Goal: Task Accomplishment & Management: Manage account settings

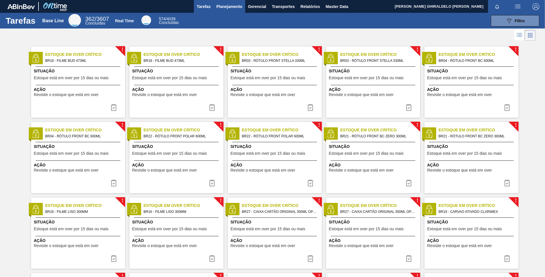
click at [226, 9] on span "Planejamento" at bounding box center [229, 6] width 26 height 7
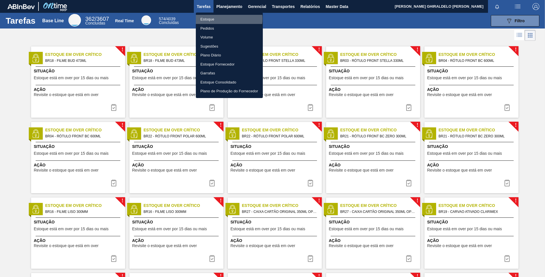
click at [216, 19] on li "Estoque" at bounding box center [229, 19] width 67 height 9
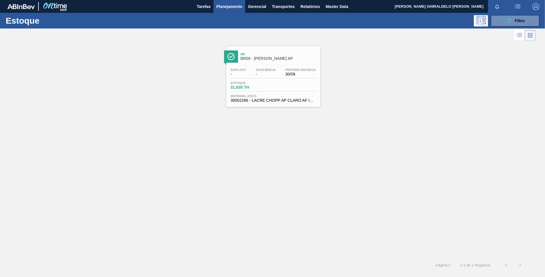
click at [261, 55] on span "Ok" at bounding box center [279, 53] width 77 height 3
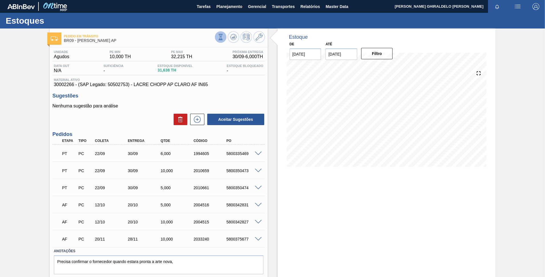
click at [218, 34] on icon at bounding box center [221, 37] width 6 height 6
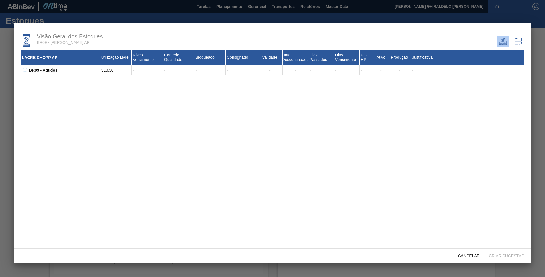
click at [25, 69] on icon at bounding box center [25, 70] width 4 height 4
click at [31, 81] on icon at bounding box center [32, 80] width 4 height 4
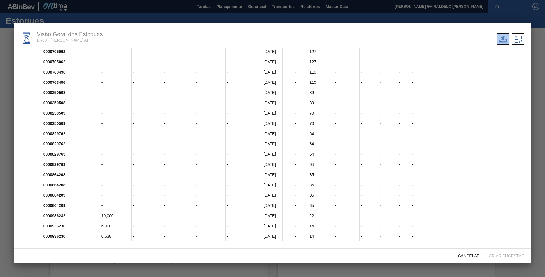
scroll to position [3, 0]
click at [474, 255] on span "Cancelar" at bounding box center [469, 256] width 31 height 5
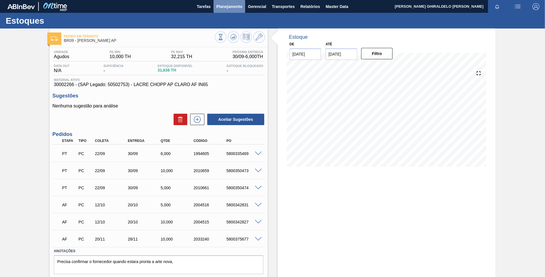
click at [220, 4] on span "Planejamento" at bounding box center [229, 6] width 26 height 7
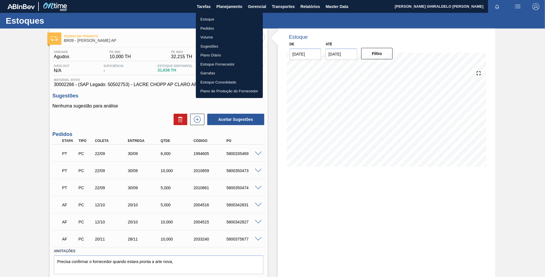
click at [208, 19] on li "Estoque" at bounding box center [229, 19] width 67 height 9
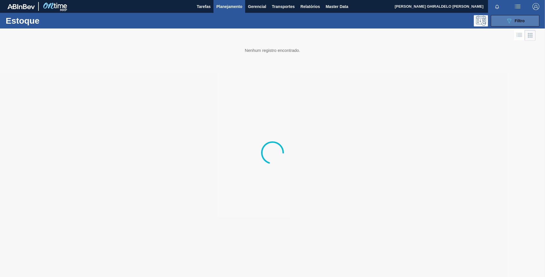
click at [520, 19] on span "Filtro" at bounding box center [520, 21] width 10 height 5
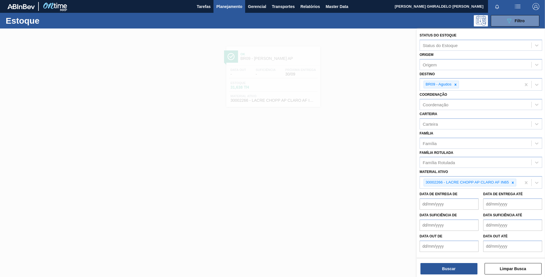
click at [456, 84] on icon at bounding box center [456, 85] width 4 height 4
click at [513, 182] on icon at bounding box center [513, 183] width 4 height 4
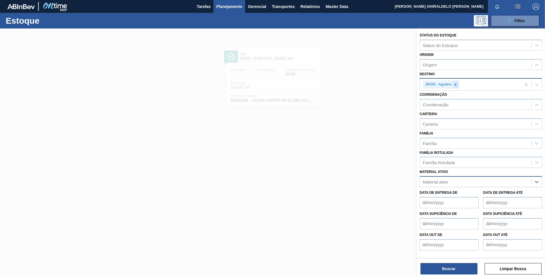
click at [456, 83] on icon at bounding box center [456, 85] width 4 height 4
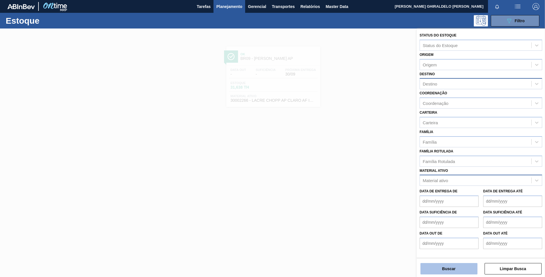
click at [448, 267] on button "Buscar" at bounding box center [448, 268] width 57 height 11
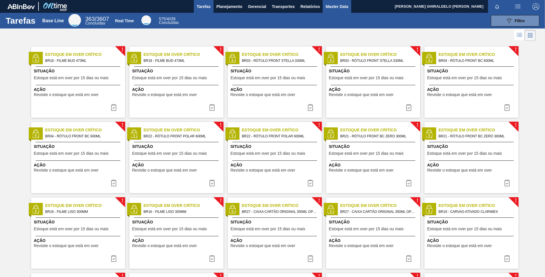
drag, startPoint x: 331, startPoint y: 5, endPoint x: 327, endPoint y: 7, distance: 4.2
click at [331, 5] on span "Master Data" at bounding box center [337, 6] width 23 height 7
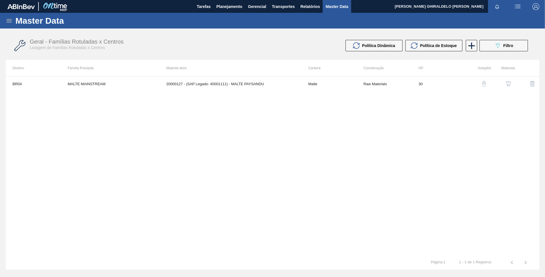
click at [9, 19] on icon at bounding box center [9, 20] width 7 height 7
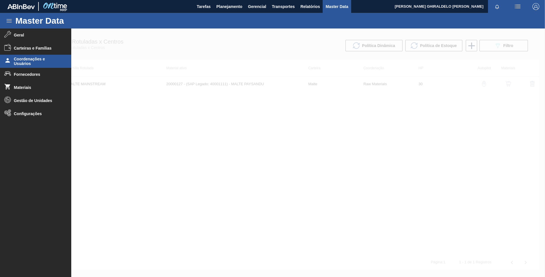
click at [39, 58] on span "Coordenações e Usuários" at bounding box center [37, 61] width 47 height 9
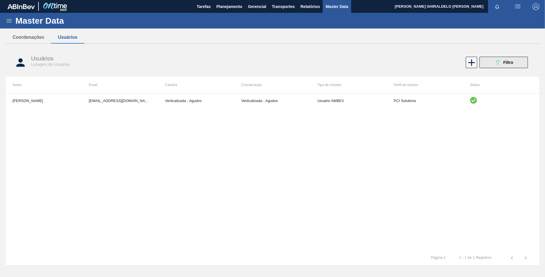
click at [503, 65] on div "089F7B8B-B2A5-4AFE-B5C0-19BA573D28AC Filtro" at bounding box center [503, 62] width 19 height 7
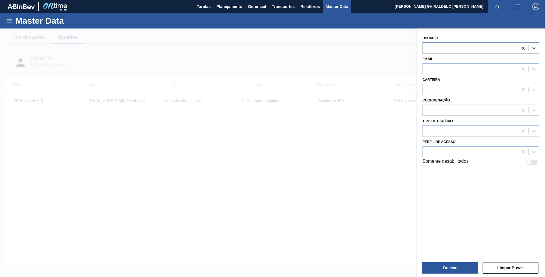
click at [521, 48] on icon at bounding box center [524, 48] width 6 height 6
type input "savio"
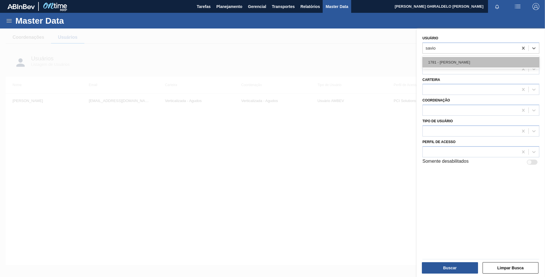
click at [485, 63] on div "1781 - [PERSON_NAME]" at bounding box center [480, 62] width 117 height 11
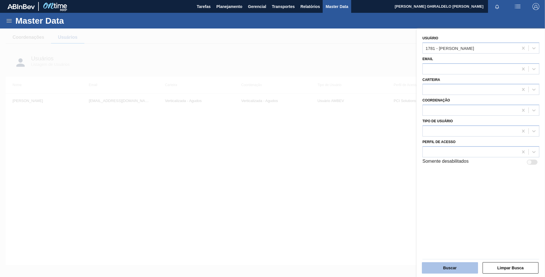
click at [451, 268] on button "Buscar" at bounding box center [450, 267] width 56 height 11
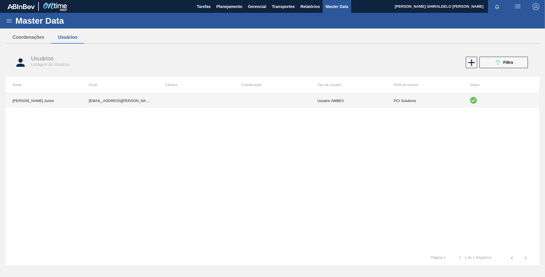
click at [209, 103] on td at bounding box center [196, 101] width 76 height 14
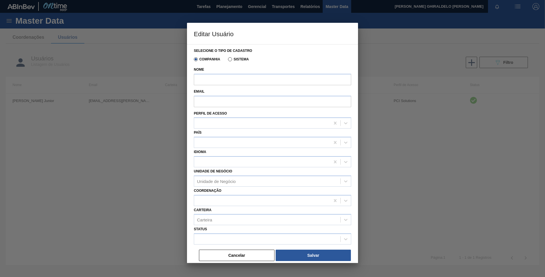
type input "[PERSON_NAME] Junior"
type input "[EMAIL_ADDRESS][PERSON_NAME][DOMAIN_NAME]"
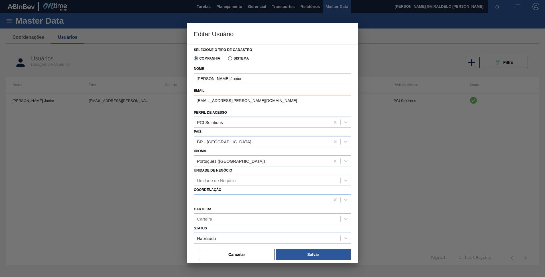
scroll to position [1, 0]
click at [249, 258] on button "Cancelar" at bounding box center [237, 254] width 76 height 11
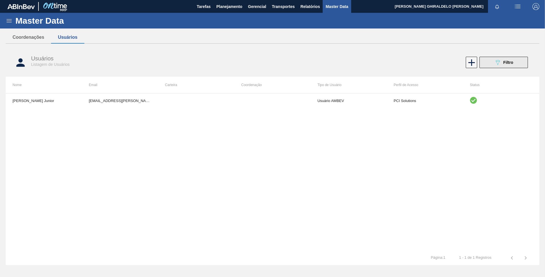
drag, startPoint x: 509, startPoint y: 62, endPoint x: 512, endPoint y: 58, distance: 4.9
click at [511, 58] on button "089F7B8B-B2A5-4AFE-B5C0-19BA573D28AC Filtro" at bounding box center [503, 62] width 48 height 11
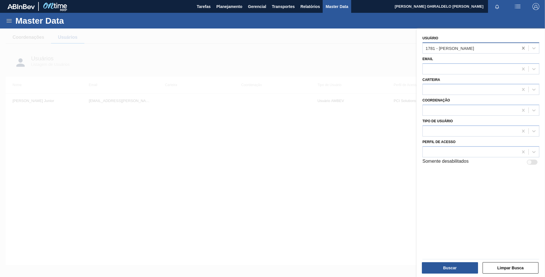
click at [521, 50] on icon at bounding box center [524, 48] width 6 height 6
drag, startPoint x: 362, startPoint y: 63, endPoint x: 389, endPoint y: 65, distance: 26.9
click at [363, 63] on div at bounding box center [272, 167] width 545 height 277
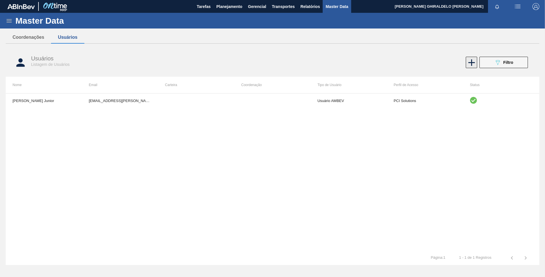
click at [473, 62] on icon at bounding box center [471, 62] width 7 height 7
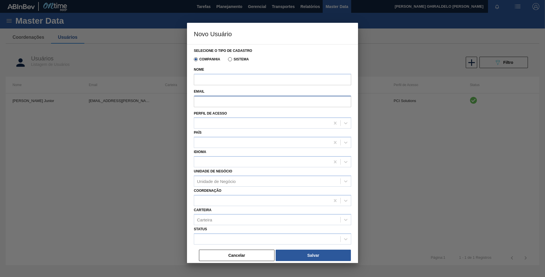
click at [225, 102] on input "Email" at bounding box center [272, 101] width 157 height 11
paste input "[PERSON_NAME][EMAIL_ADDRESS][PERSON_NAME][DOMAIN_NAME]"
type input "[PERSON_NAME][EMAIL_ADDRESS][PERSON_NAME][DOMAIN_NAME]"
click at [218, 79] on input "Nome" at bounding box center [272, 79] width 157 height 11
paste input "[PERSON_NAME] [PERSON_NAME]"
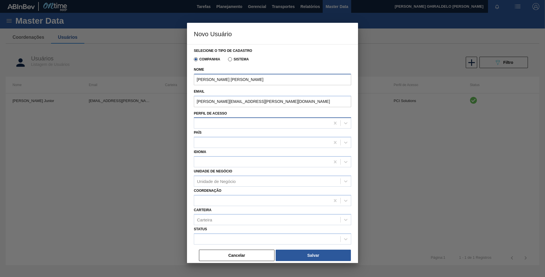
type input "[PERSON_NAME] [PERSON_NAME]"
click at [207, 124] on div at bounding box center [262, 123] width 136 height 8
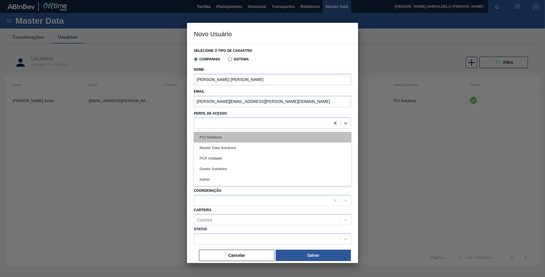
click at [210, 139] on div "PCI Solutions" at bounding box center [272, 137] width 157 height 11
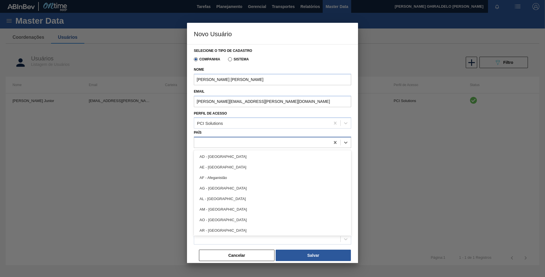
click at [212, 148] on div at bounding box center [272, 142] width 157 height 11
type input "bra"
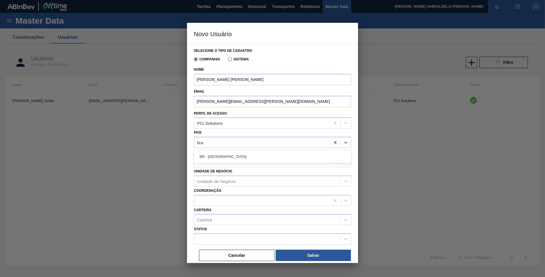
click at [216, 160] on div "BR - [GEOGRAPHIC_DATA]" at bounding box center [272, 156] width 157 height 11
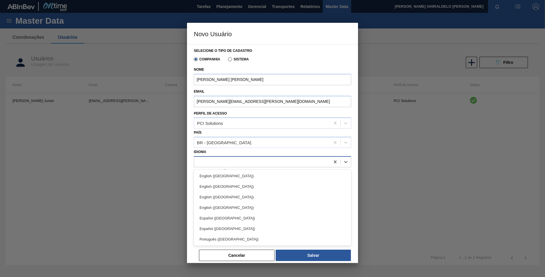
click at [208, 161] on div at bounding box center [262, 162] width 136 height 8
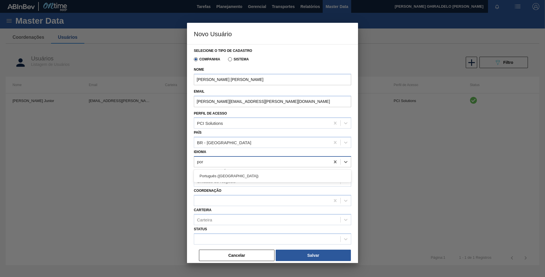
type input "port"
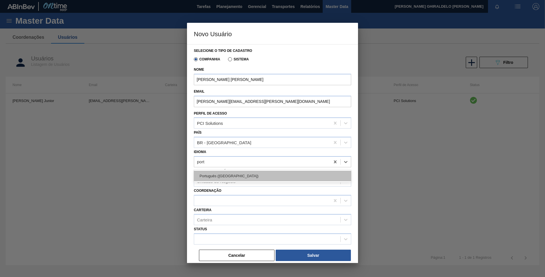
click at [214, 173] on div "Português ([GEOGRAPHIC_DATA])" at bounding box center [272, 176] width 157 height 11
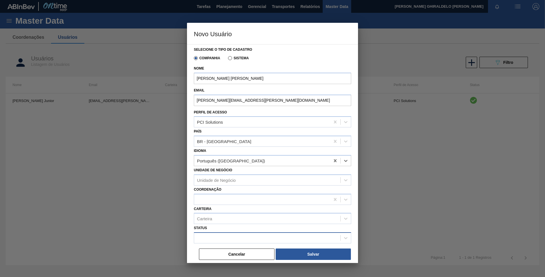
click at [230, 233] on div at bounding box center [272, 237] width 157 height 11
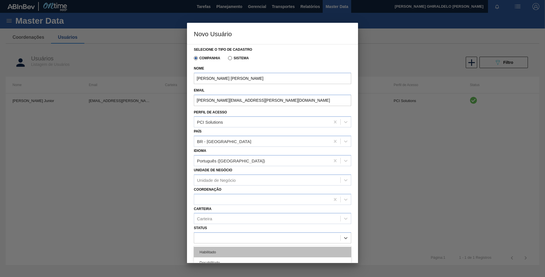
click at [221, 251] on div "Habilitado" at bounding box center [272, 252] width 157 height 11
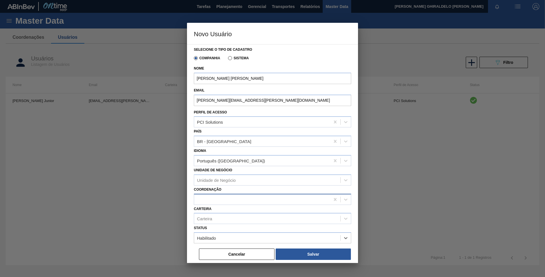
click at [221, 194] on div at bounding box center [272, 199] width 157 height 11
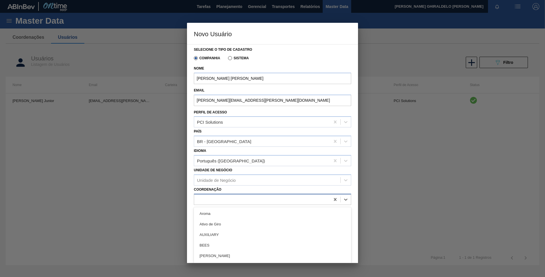
click at [220, 194] on div at bounding box center [272, 199] width 157 height 11
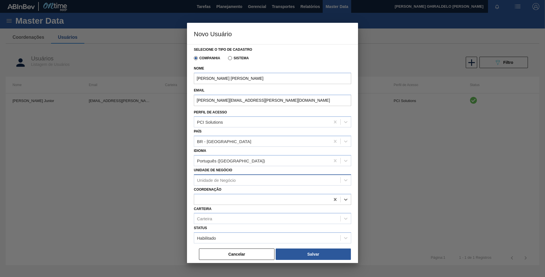
click at [221, 182] on div "Unidade de Negócio" at bounding box center [216, 180] width 39 height 5
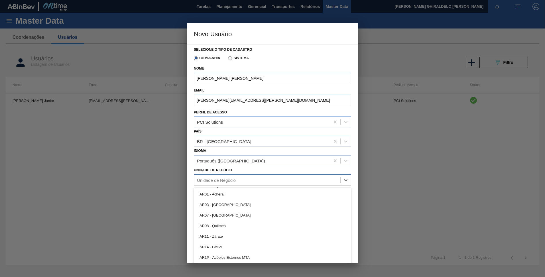
click at [221, 182] on div "Unidade de Negócio" at bounding box center [216, 180] width 39 height 5
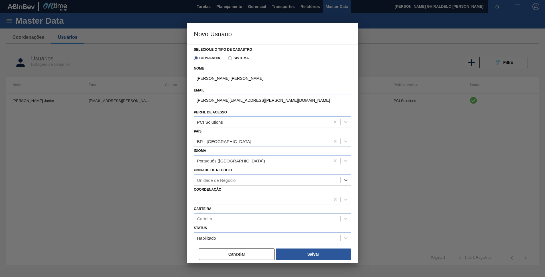
click at [222, 217] on div "Carteira" at bounding box center [267, 219] width 146 height 8
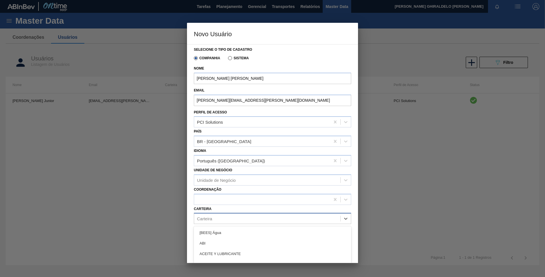
click at [222, 217] on div "Carteira" at bounding box center [267, 219] width 146 height 8
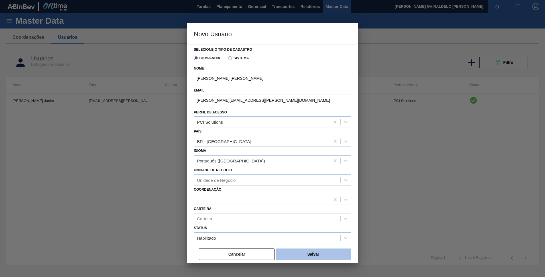
click at [321, 255] on button "Salvar" at bounding box center [313, 254] width 75 height 11
